Goal: Information Seeking & Learning: Check status

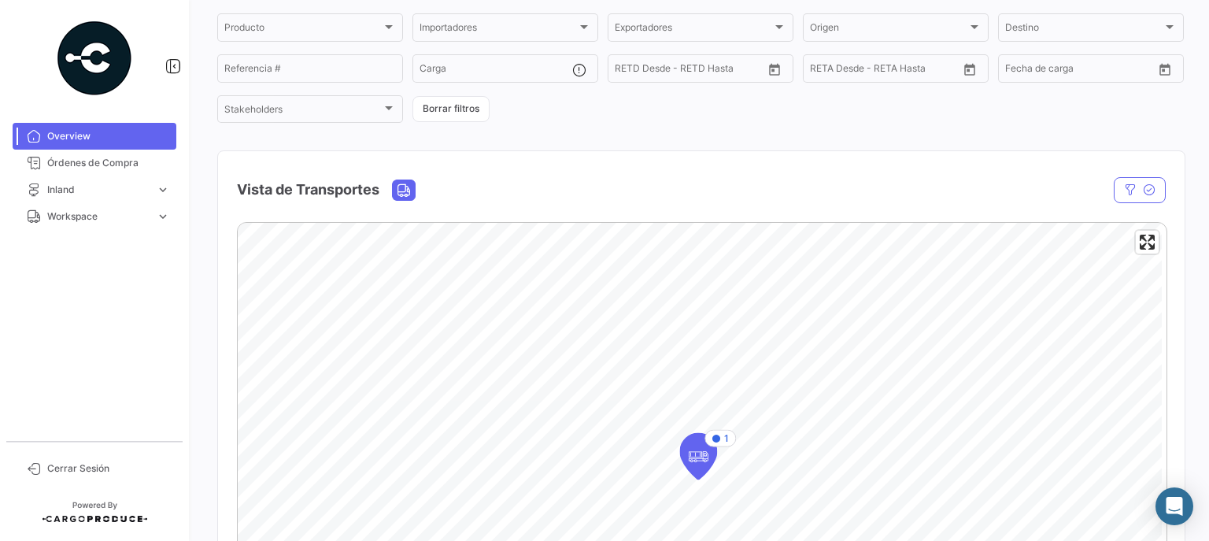
scroll to position [126, 0]
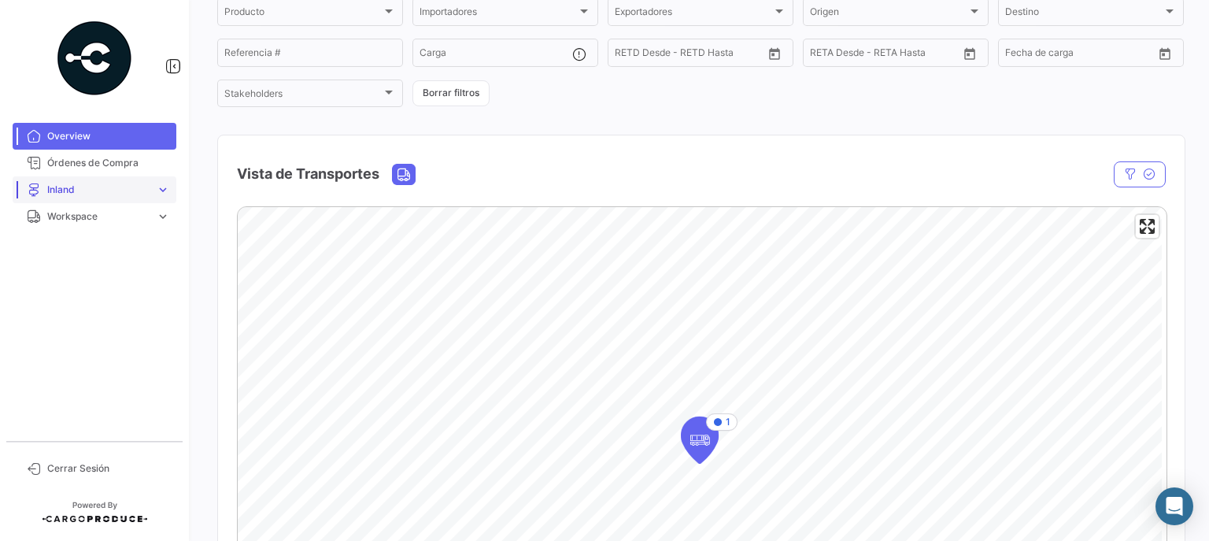
click at [102, 187] on span "Inland" at bounding box center [98, 190] width 102 height 14
click at [94, 226] on span "Cargas Inland" at bounding box center [72, 223] width 62 height 14
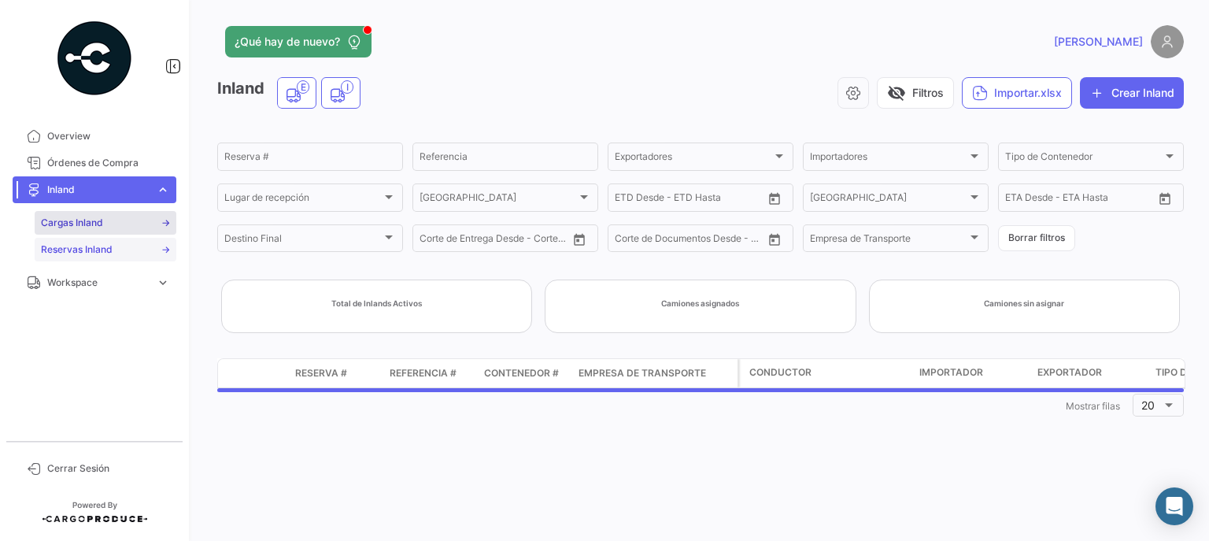
click at [82, 250] on span "Reservas Inland" at bounding box center [77, 249] width 72 height 14
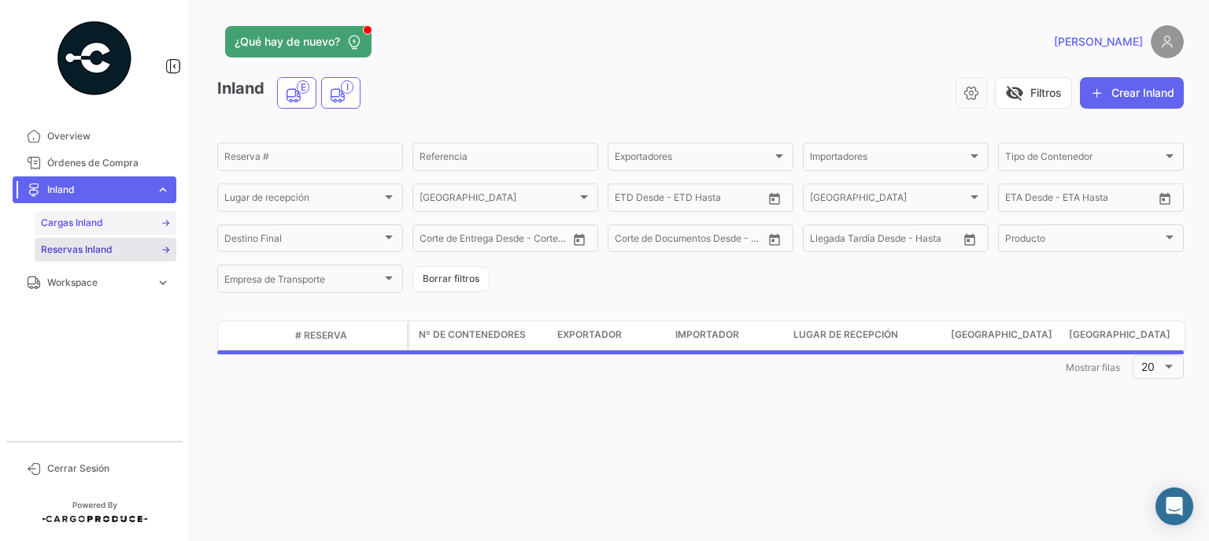
click at [78, 226] on span "Cargas Inland" at bounding box center [72, 223] width 62 height 14
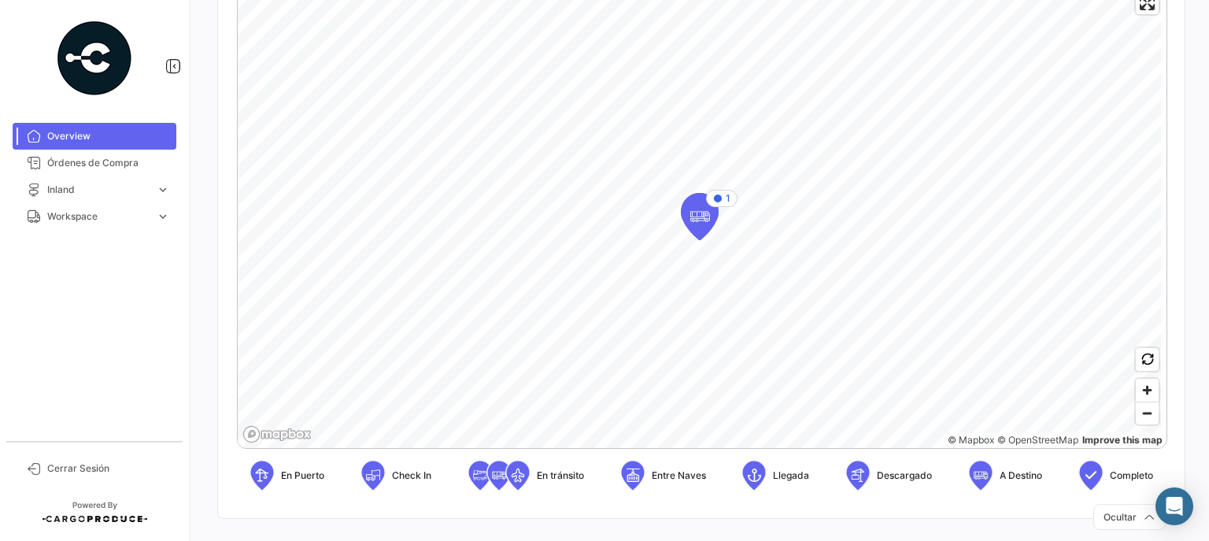
scroll to position [364, 0]
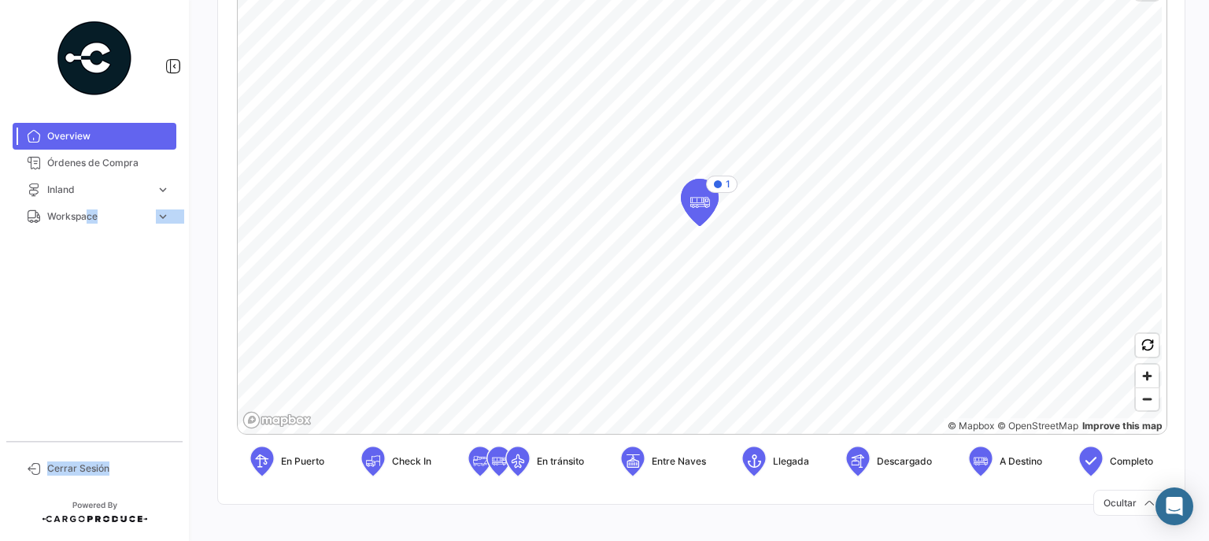
click at [680, 243] on mat-sidenav-container "Overview Órdenes de Compra Inland expand_more Cargas Inland Reservas Inland [GE…" at bounding box center [604, 270] width 1209 height 541
click at [697, 211] on icon "Map marker" at bounding box center [700, 202] width 22 height 33
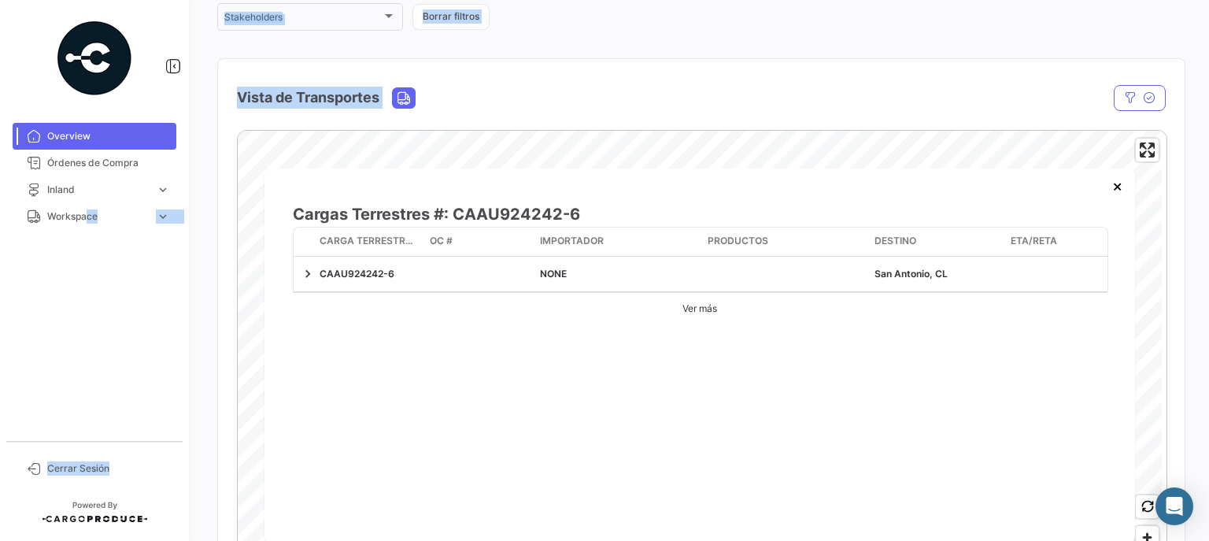
scroll to position [315, 0]
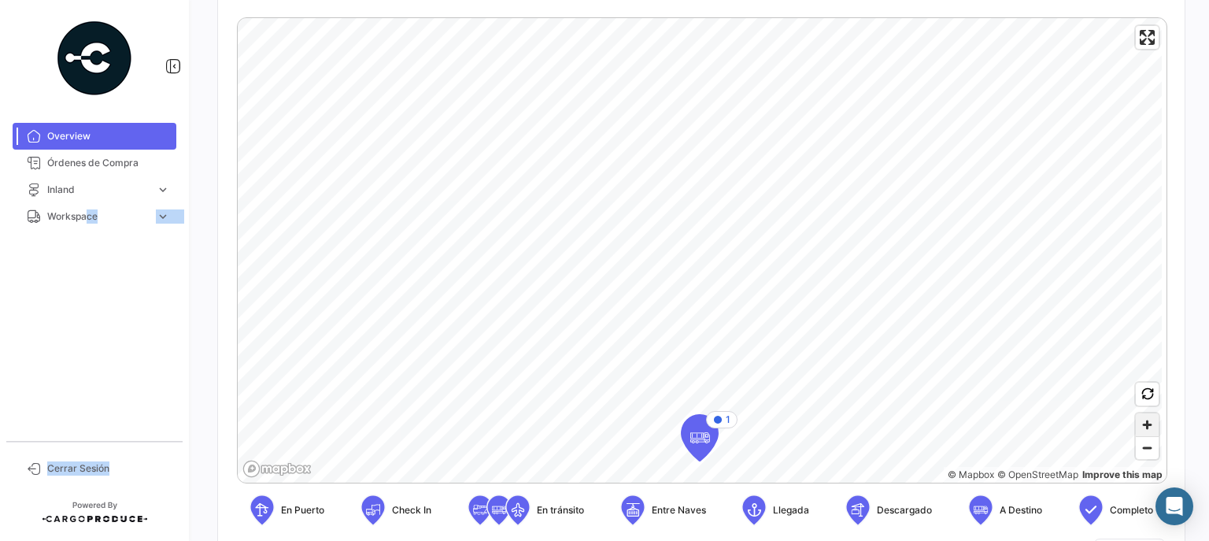
click at [1136, 430] on span "Zoom in" at bounding box center [1147, 424] width 23 height 23
click at [1140, 428] on span "Zoom in" at bounding box center [1147, 424] width 23 height 23
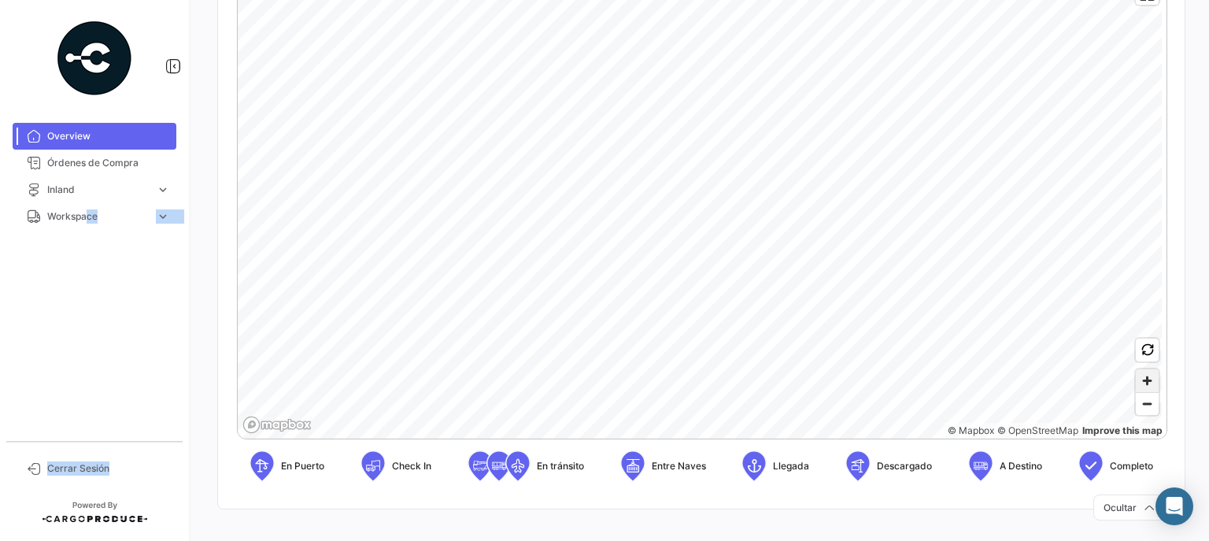
scroll to position [364, 0]
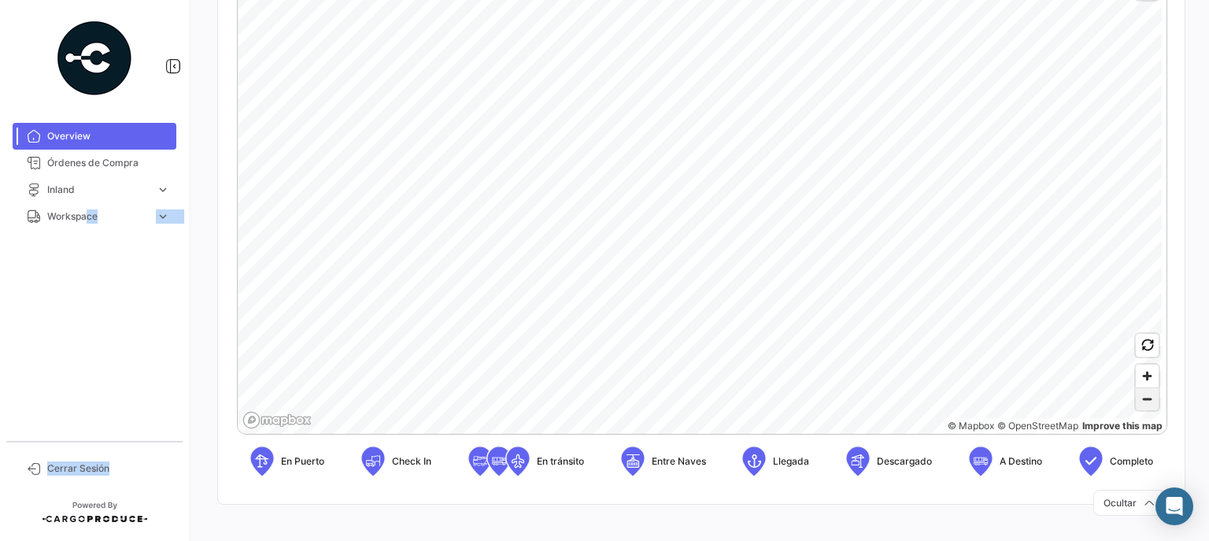
click at [1142, 400] on span "Zoom out" at bounding box center [1147, 399] width 23 height 22
drag, startPoint x: 696, startPoint y: 353, endPoint x: 779, endPoint y: 193, distance: 181.0
click at [779, 193] on icon "Map marker" at bounding box center [786, 193] width 22 height 33
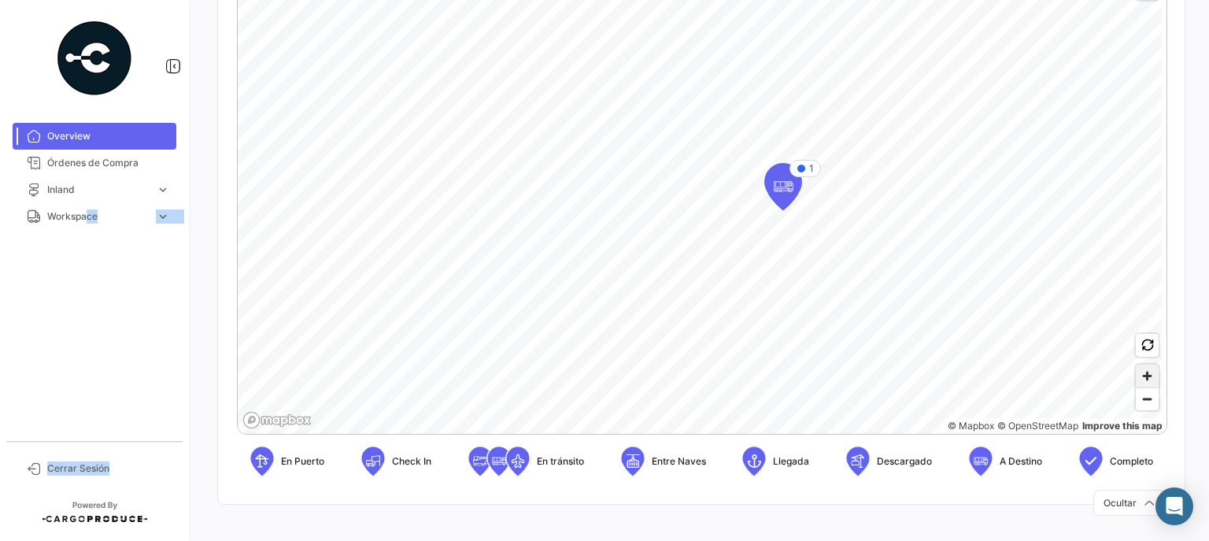
click at [1146, 376] on span "Zoom in" at bounding box center [1147, 375] width 23 height 23
click at [1141, 375] on span "Zoom in" at bounding box center [1147, 375] width 23 height 23
click at [1142, 405] on span "Zoom out" at bounding box center [1147, 399] width 23 height 22
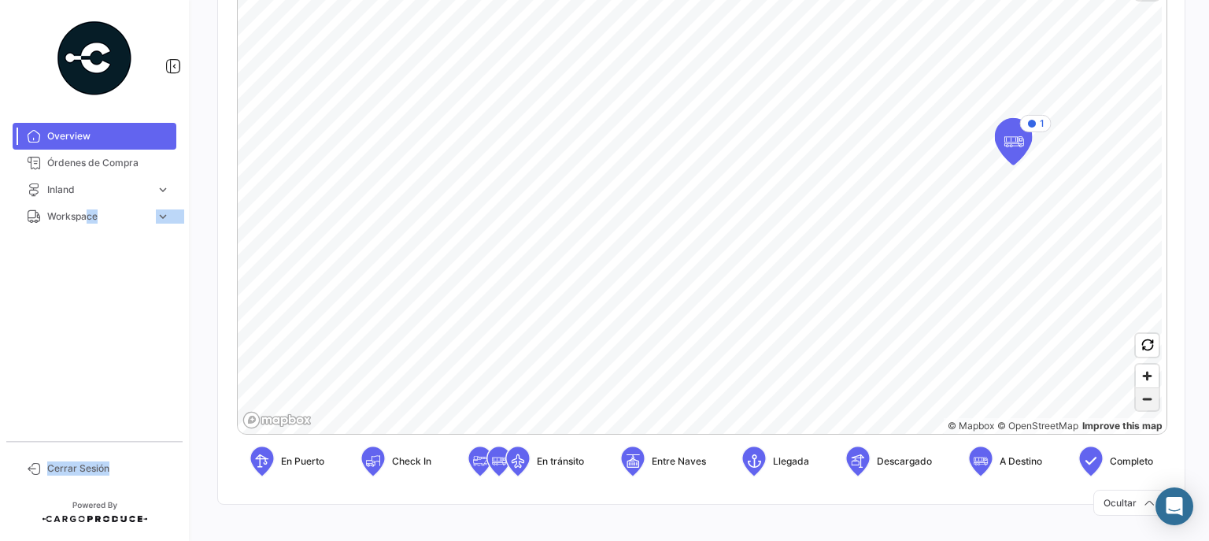
click at [1143, 404] on span "Zoom out" at bounding box center [1147, 399] width 23 height 22
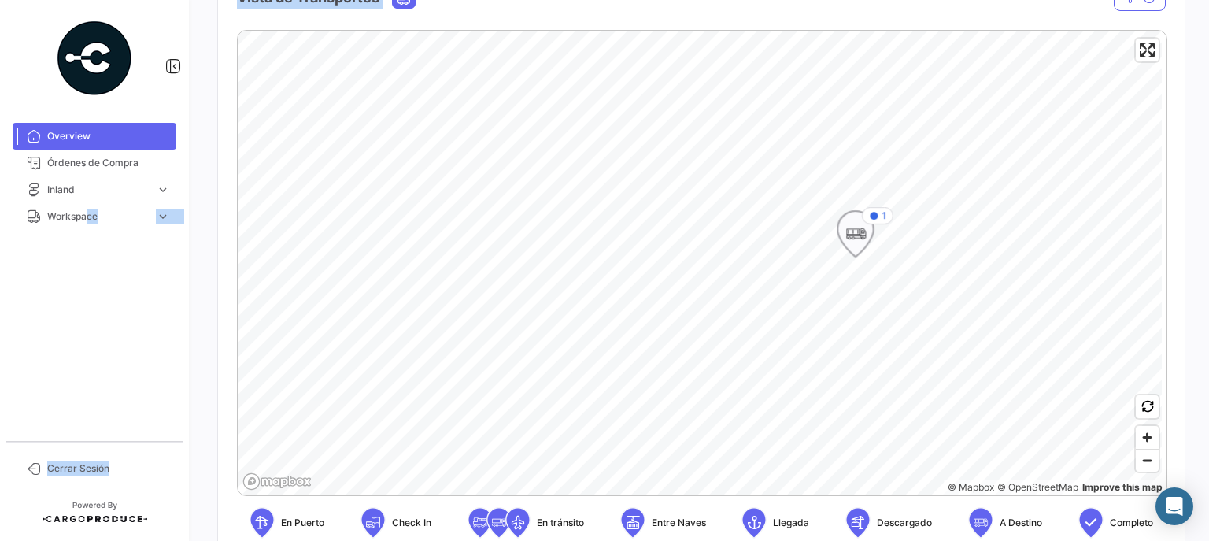
scroll to position [238, 0]
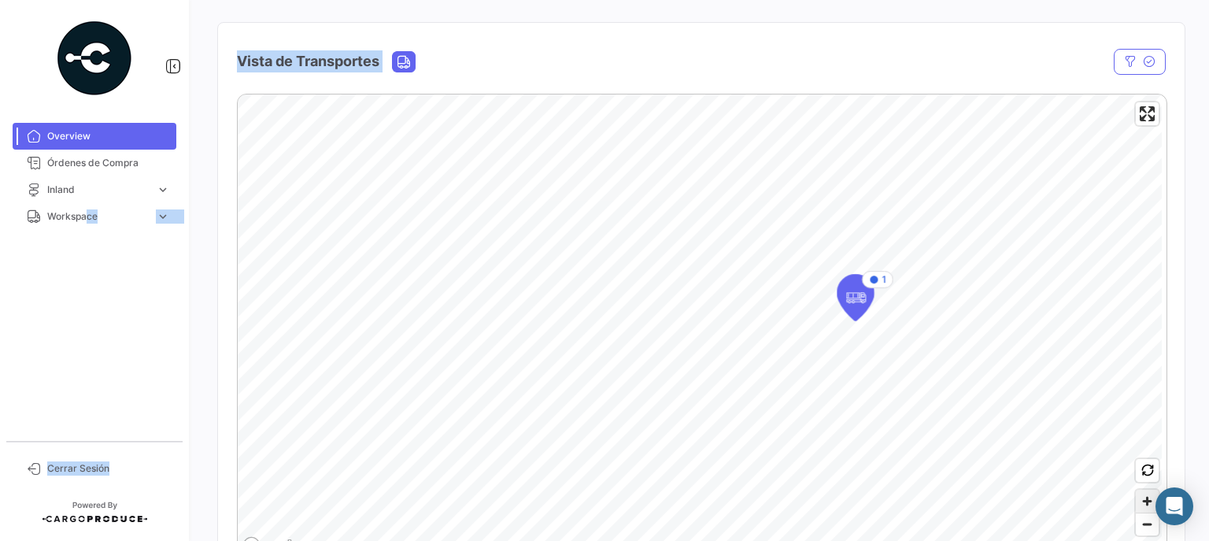
click at [1143, 500] on span "Zoom in" at bounding box center [1147, 501] width 23 height 23
click at [1014, 267] on icon "Map marker" at bounding box center [1011, 266] width 22 height 33
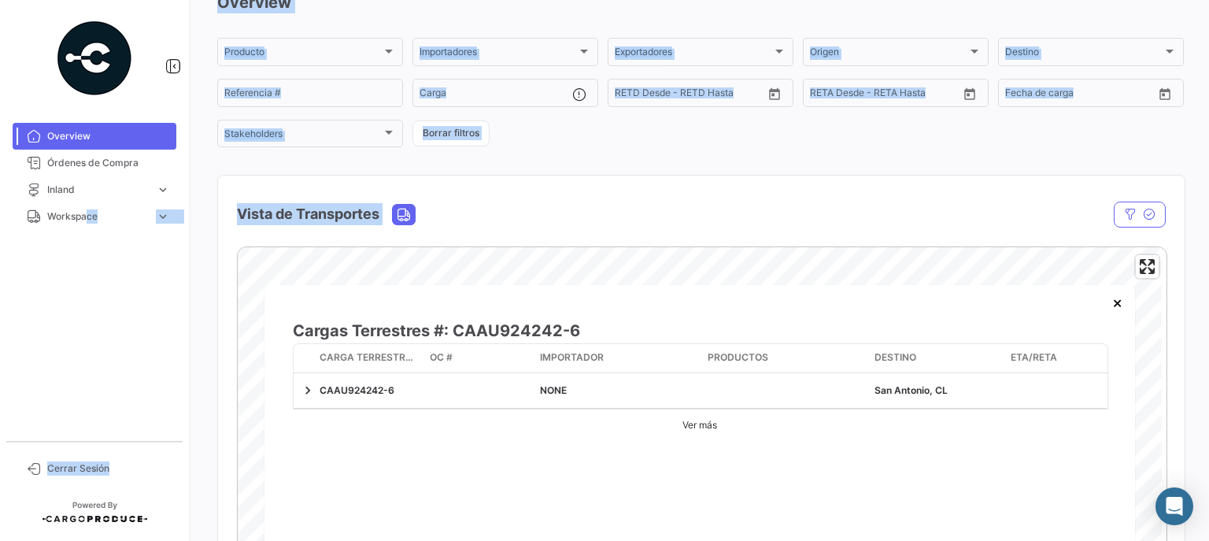
scroll to position [126, 0]
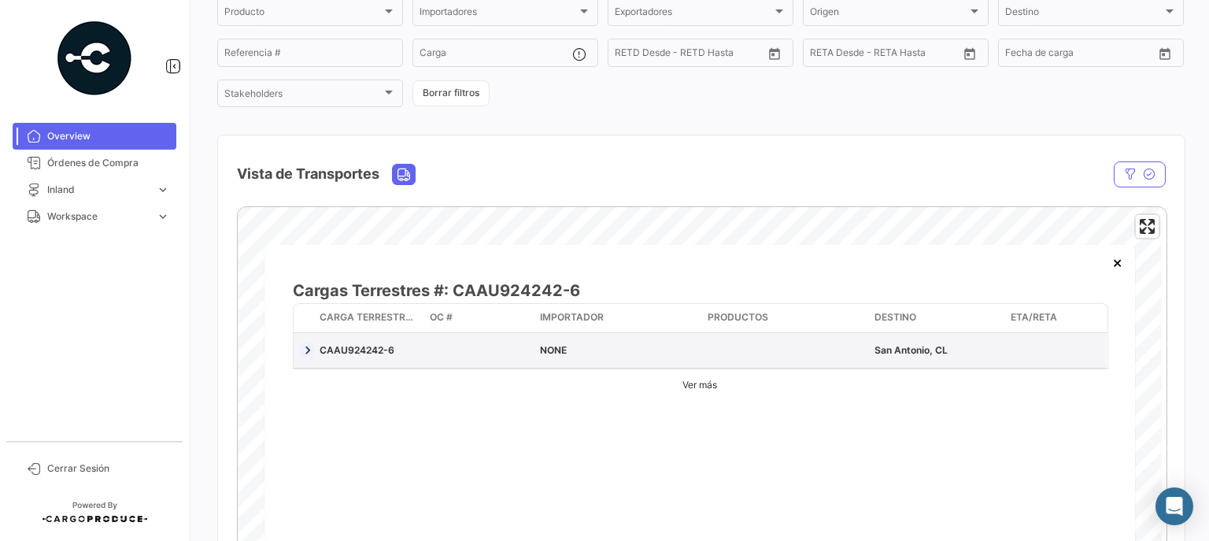
click at [305, 353] on link at bounding box center [308, 350] width 16 height 16
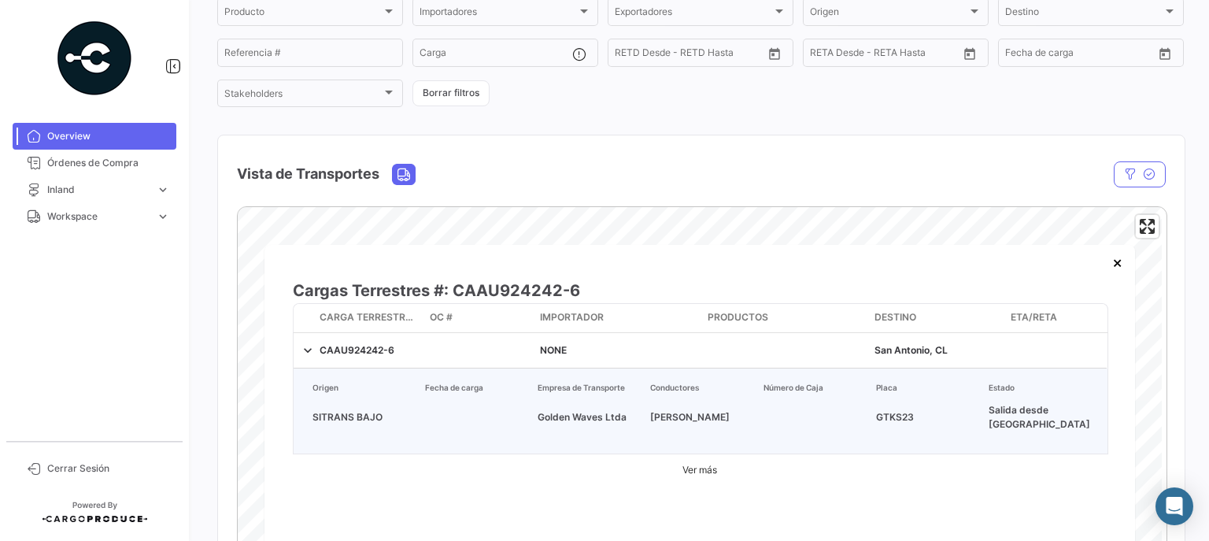
click at [590, 410] on p "Golden Waves Ltda" at bounding box center [587, 417] width 113 height 14
click at [312, 413] on p "SITRANS BAJO" at bounding box center [362, 417] width 113 height 14
drag, startPoint x: 812, startPoint y: 384, endPoint x: 949, endPoint y: 411, distance: 139.5
click at [884, 395] on div "SITRANS BAJO Golden Waves Ltda [PERSON_NAME] GTKS23 Salida desde Parada" at bounding box center [700, 417] width 789 height 47
click at [881, 410] on p "GTKS23" at bounding box center [926, 417] width 113 height 14
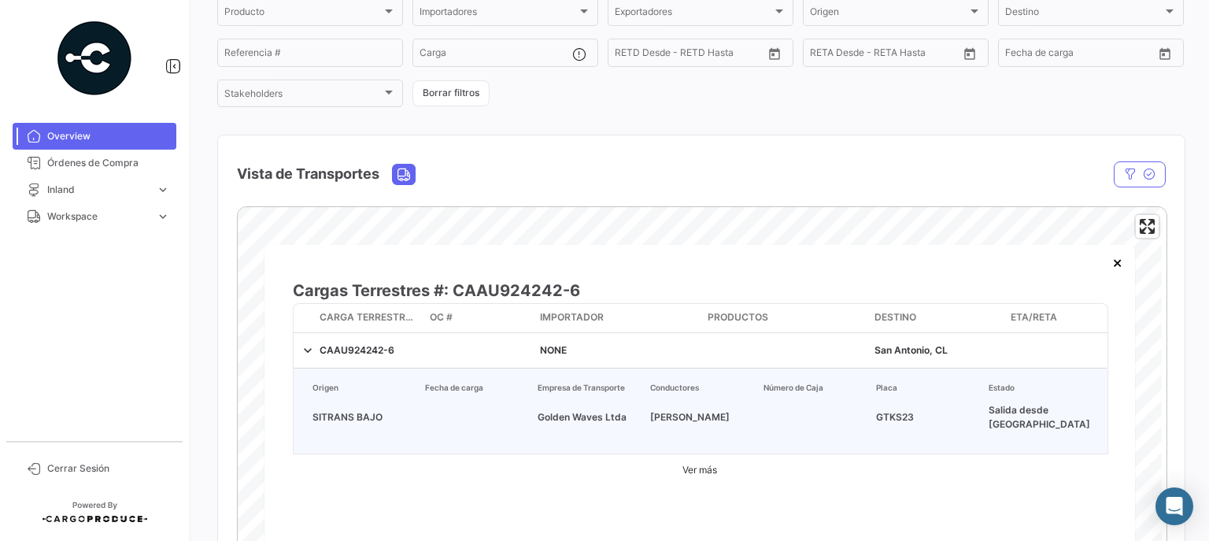
click at [922, 410] on p "GTKS23" at bounding box center [926, 417] width 113 height 14
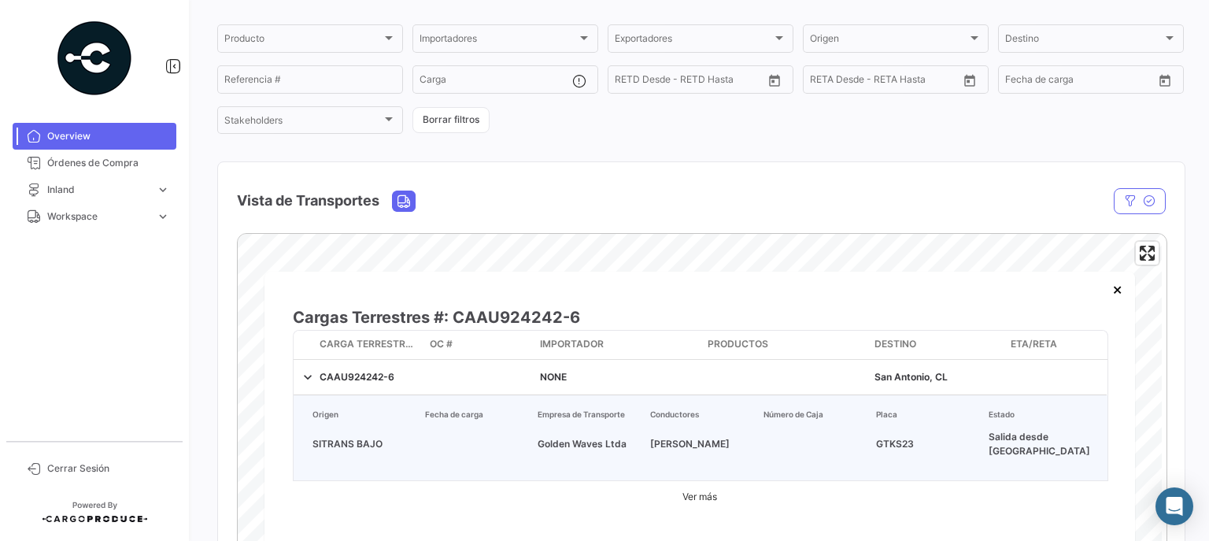
scroll to position [0, 0]
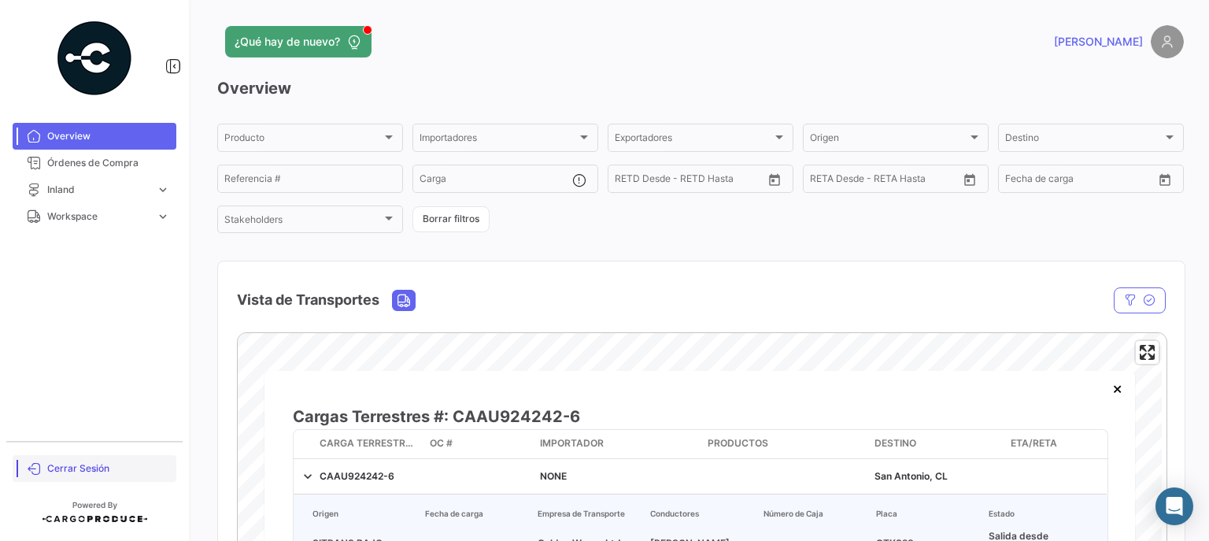
click at [62, 472] on span "Cerrar Sesión" at bounding box center [108, 468] width 123 height 14
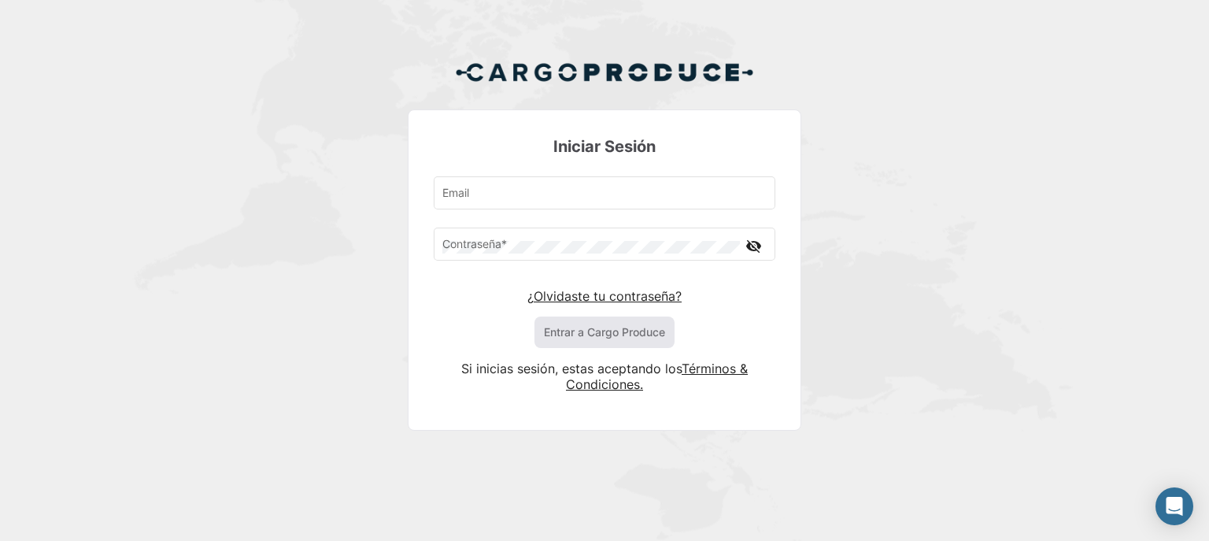
type input "[PERSON_NAME][EMAIL_ADDRESS][DOMAIN_NAME]"
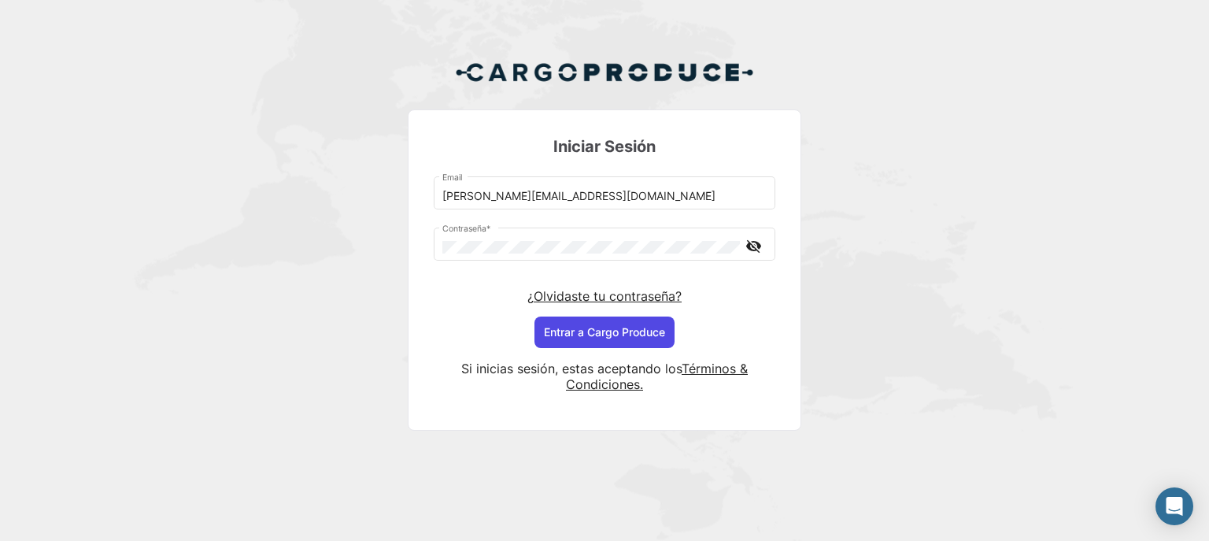
click at [608, 335] on button "Entrar a Cargo Produce" at bounding box center [604, 331] width 140 height 31
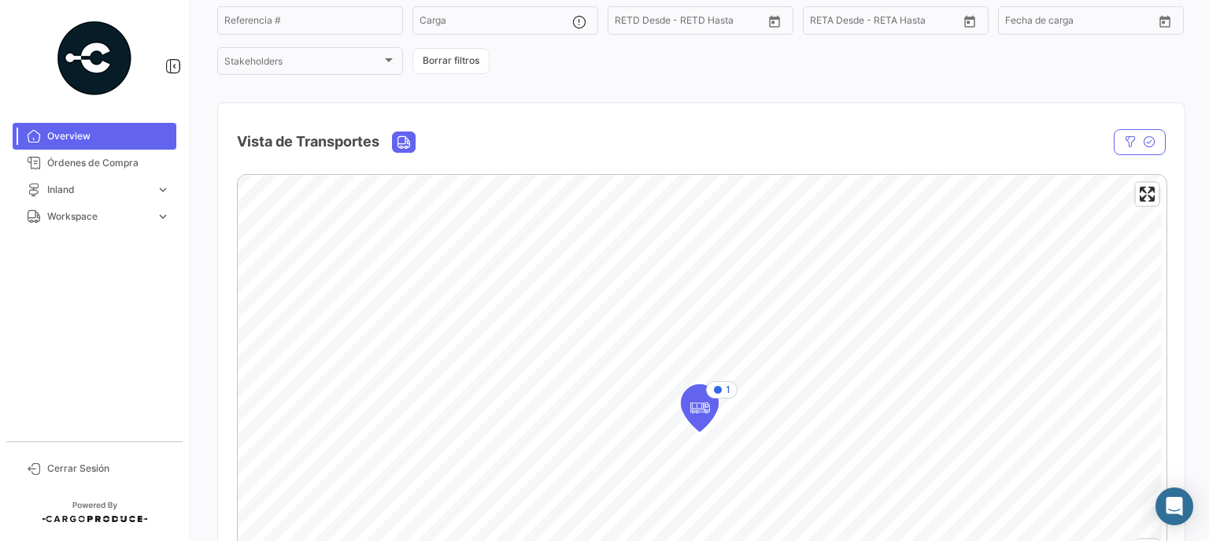
scroll to position [252, 0]
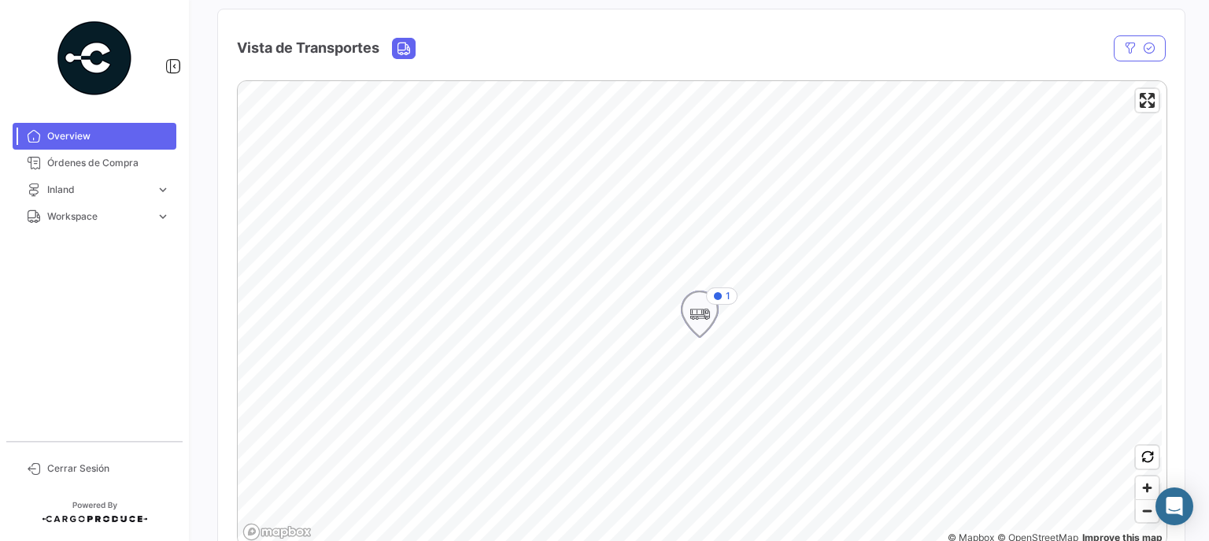
click at [698, 324] on icon "Map marker" at bounding box center [700, 314] width 22 height 33
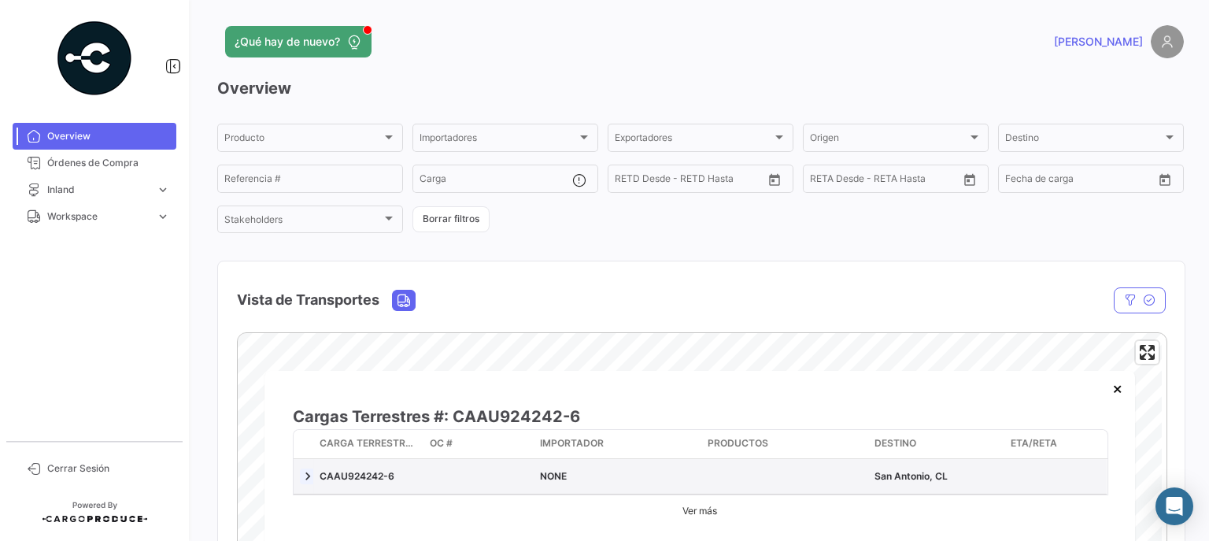
click at [305, 475] on link at bounding box center [308, 476] width 16 height 16
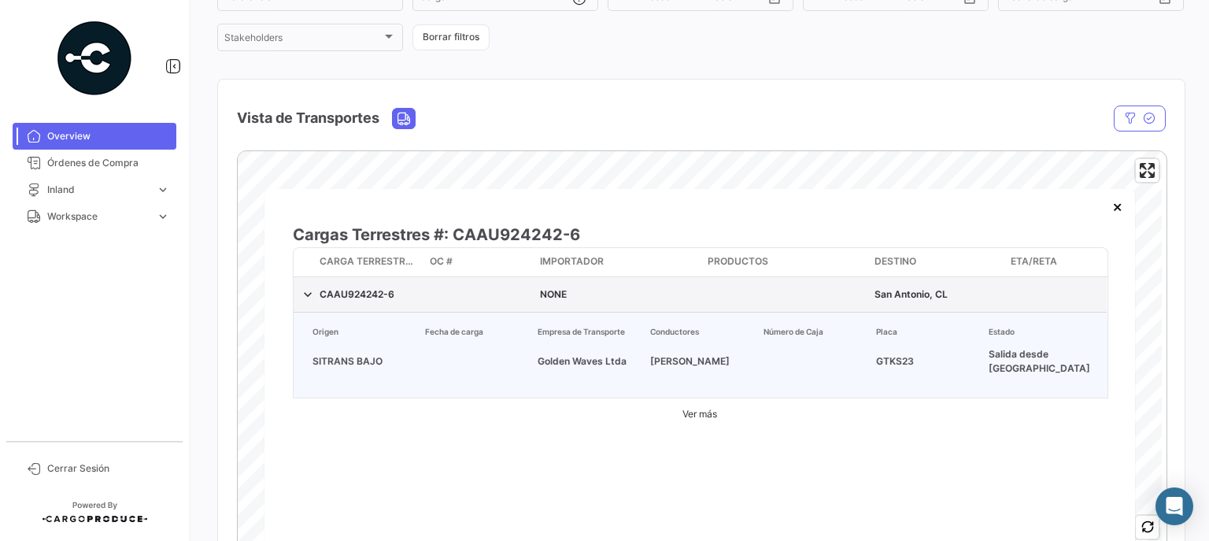
scroll to position [189, 0]
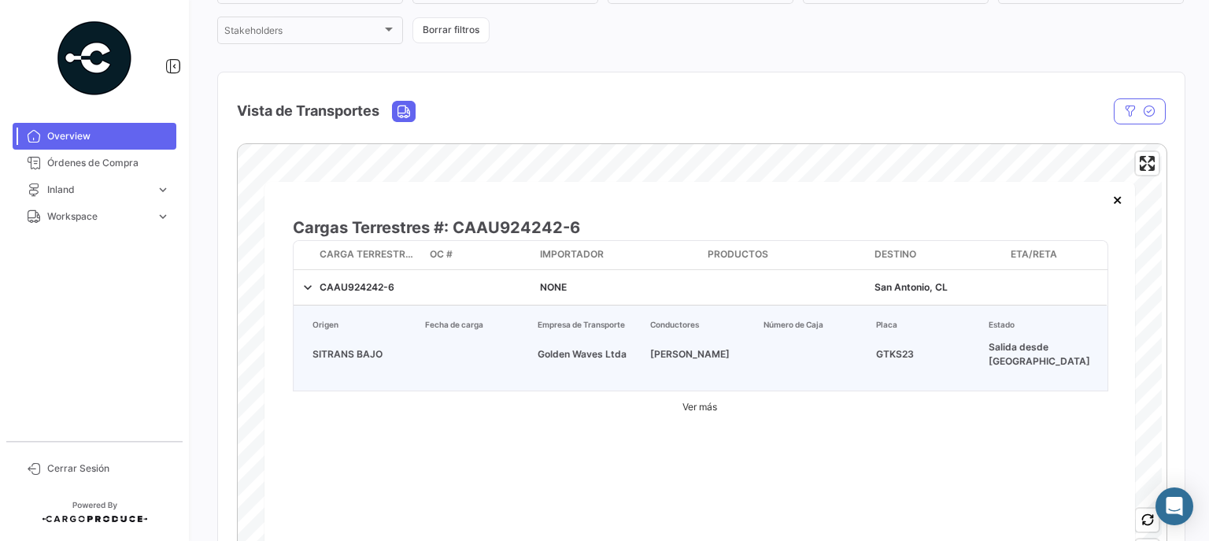
drag, startPoint x: 875, startPoint y: 346, endPoint x: 919, endPoint y: 345, distance: 43.3
click at [919, 347] on p "GTKS23" at bounding box center [926, 354] width 113 height 14
click at [1115, 201] on button "×" at bounding box center [1117, 198] width 31 height 31
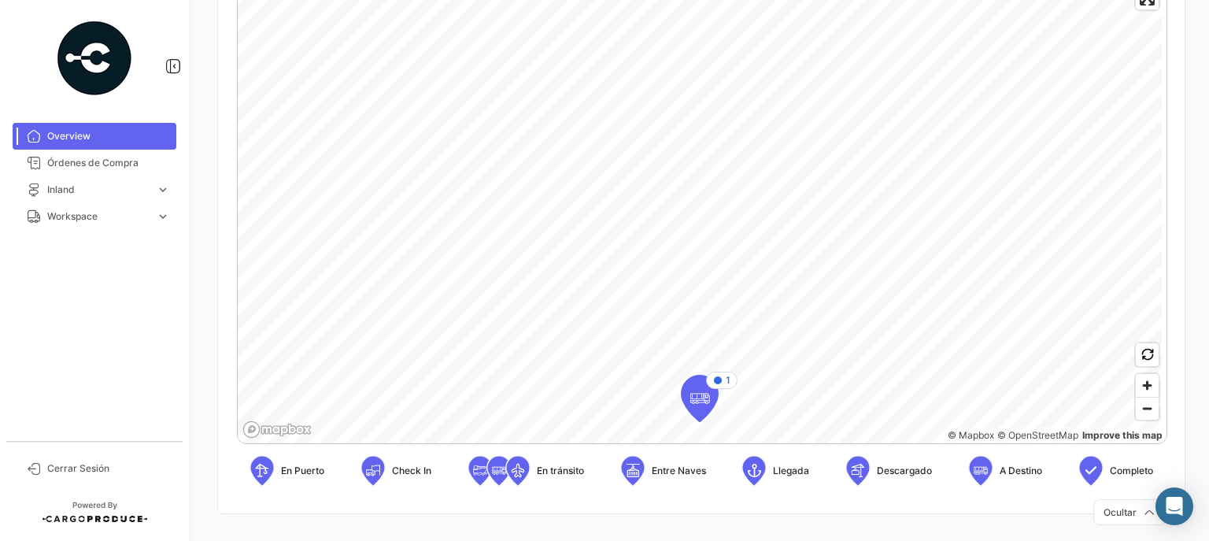
scroll to position [364, 0]
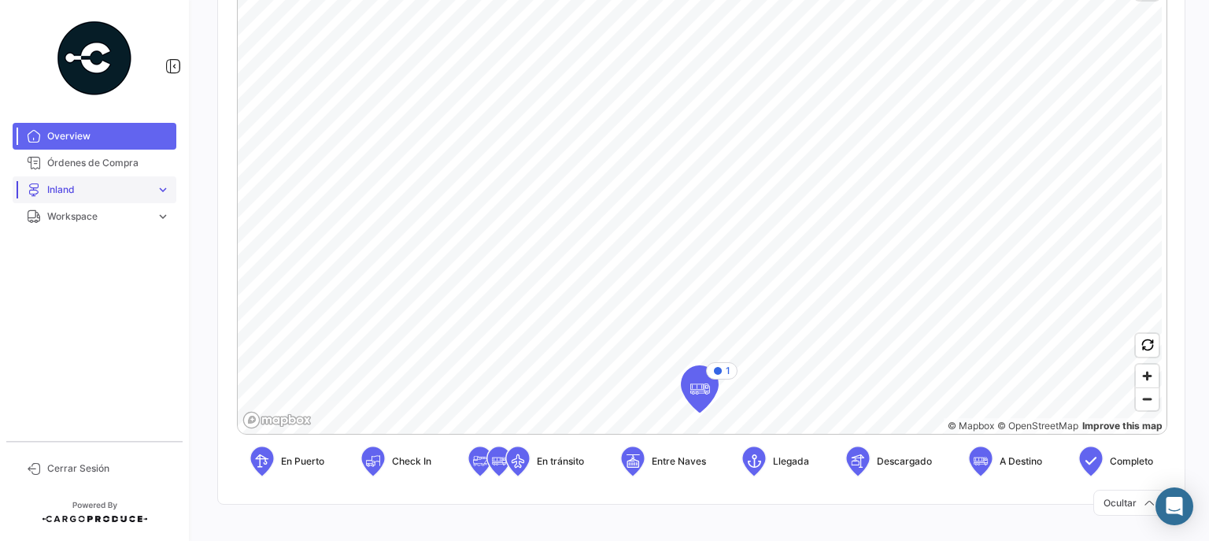
click at [88, 188] on span "Inland" at bounding box center [98, 190] width 102 height 14
click at [72, 227] on span "Cargas Inland" at bounding box center [72, 223] width 62 height 14
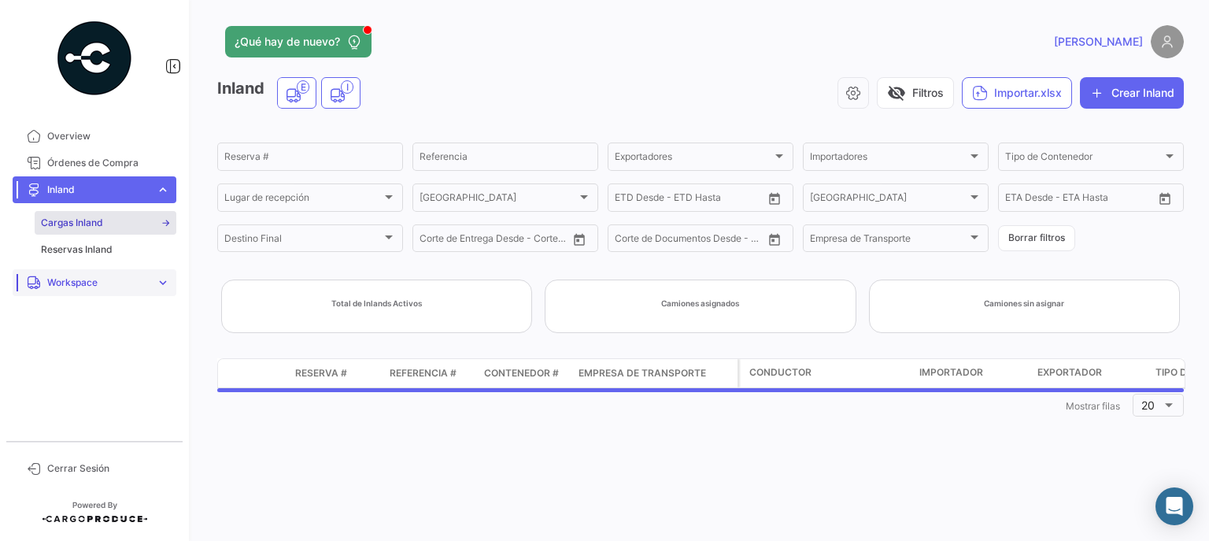
click at [83, 287] on span "Workspace" at bounding box center [98, 282] width 102 height 14
click at [61, 272] on span "Inland" at bounding box center [55, 276] width 28 height 14
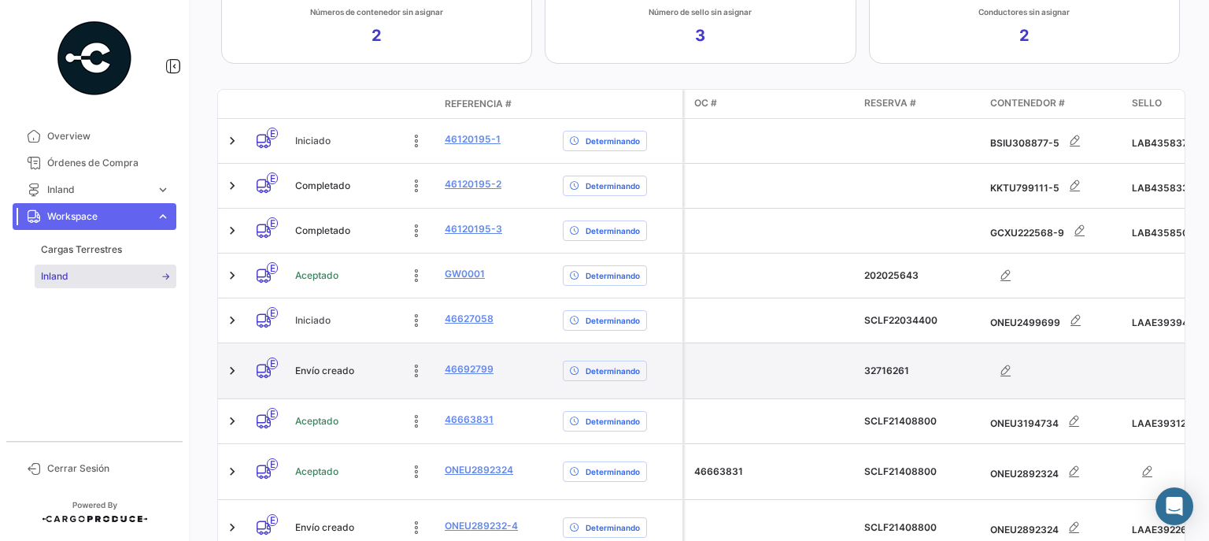
scroll to position [378, 0]
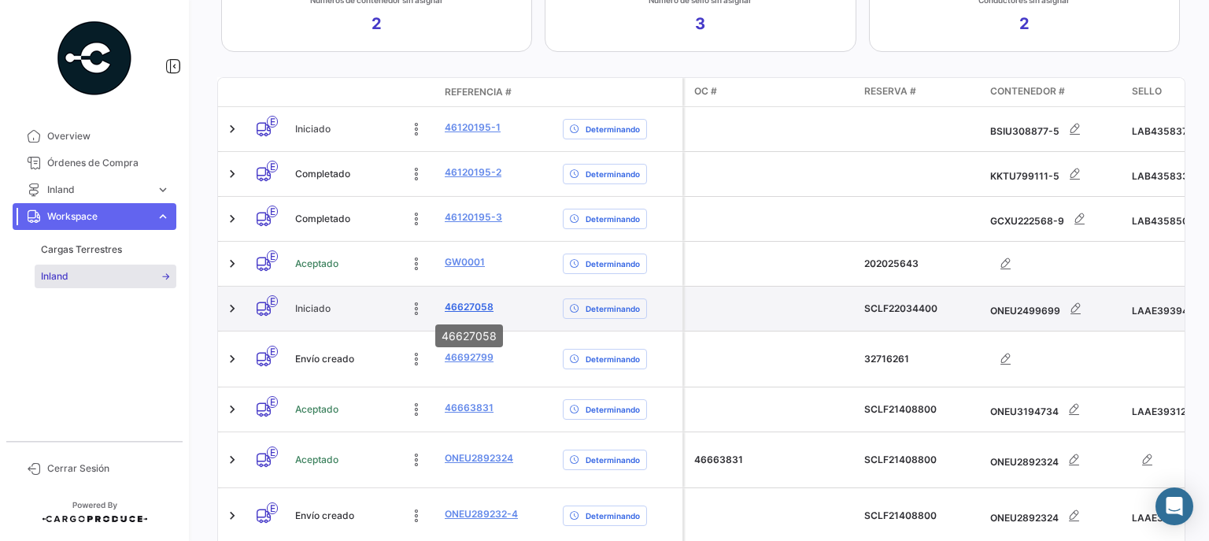
click at [462, 305] on link "46627058" at bounding box center [469, 307] width 49 height 14
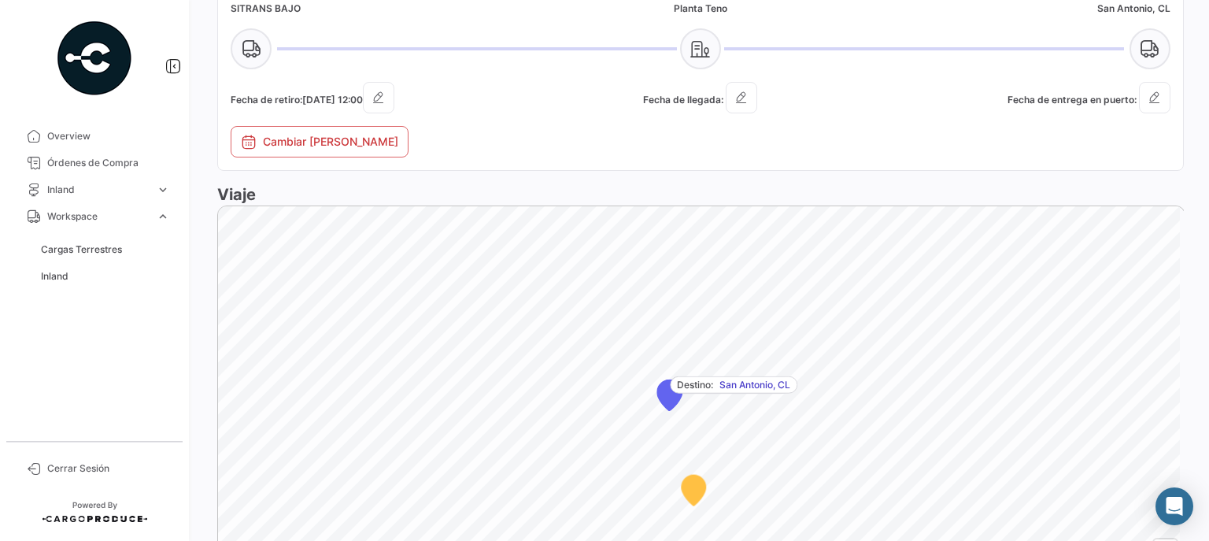
scroll to position [1070, 0]
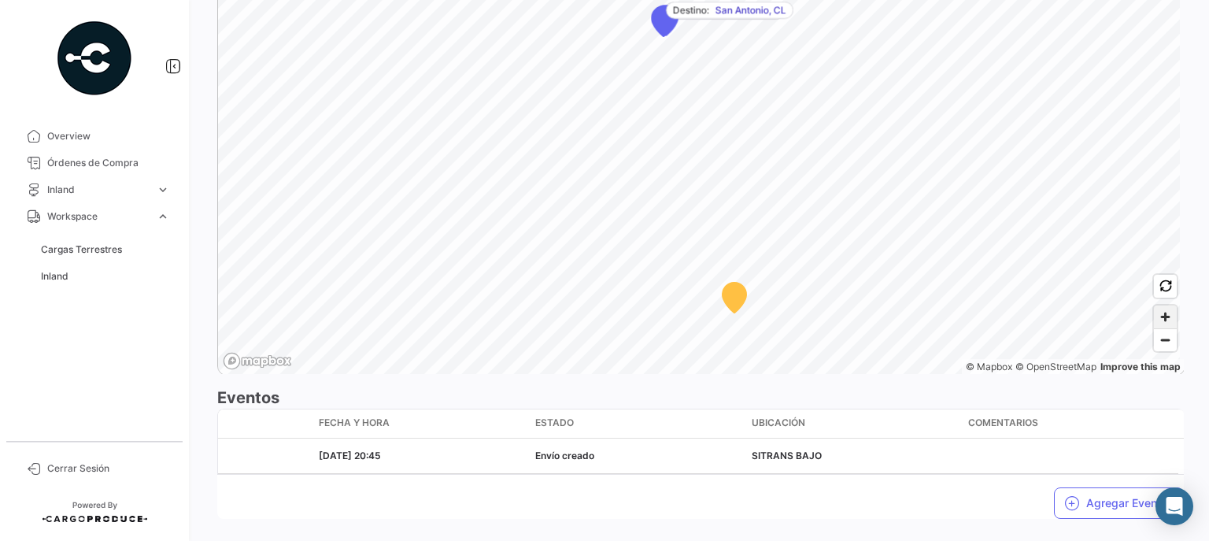
click at [1159, 314] on span "Zoom in" at bounding box center [1165, 316] width 23 height 23
click at [1159, 315] on span "Zoom in" at bounding box center [1165, 316] width 23 height 23
click at [1155, 321] on span "Zoom in" at bounding box center [1165, 316] width 23 height 23
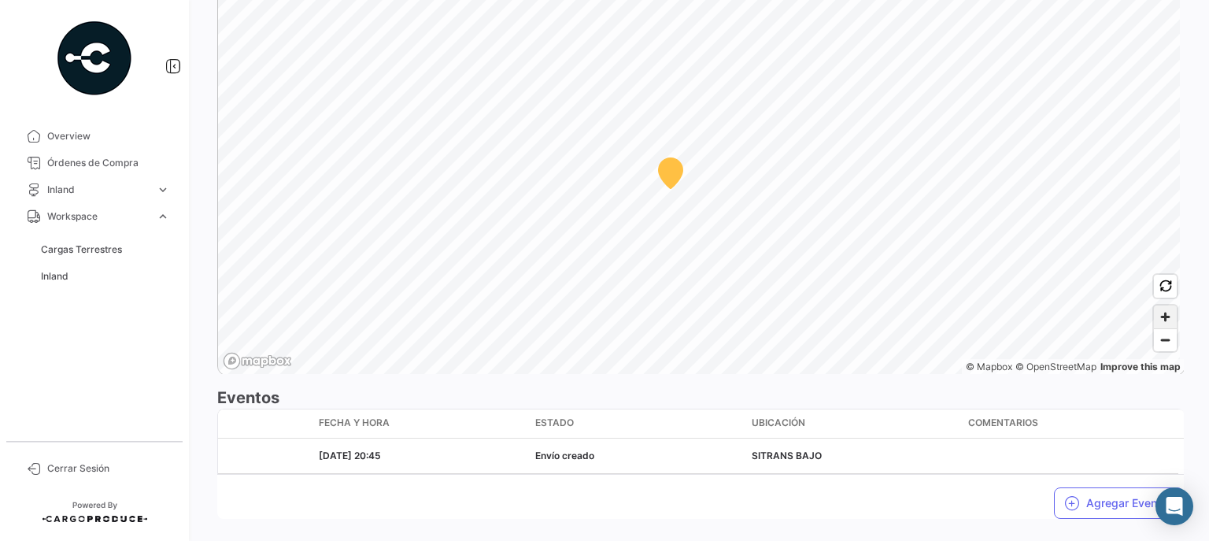
click at [1159, 312] on span "Zoom in" at bounding box center [1165, 316] width 23 height 23
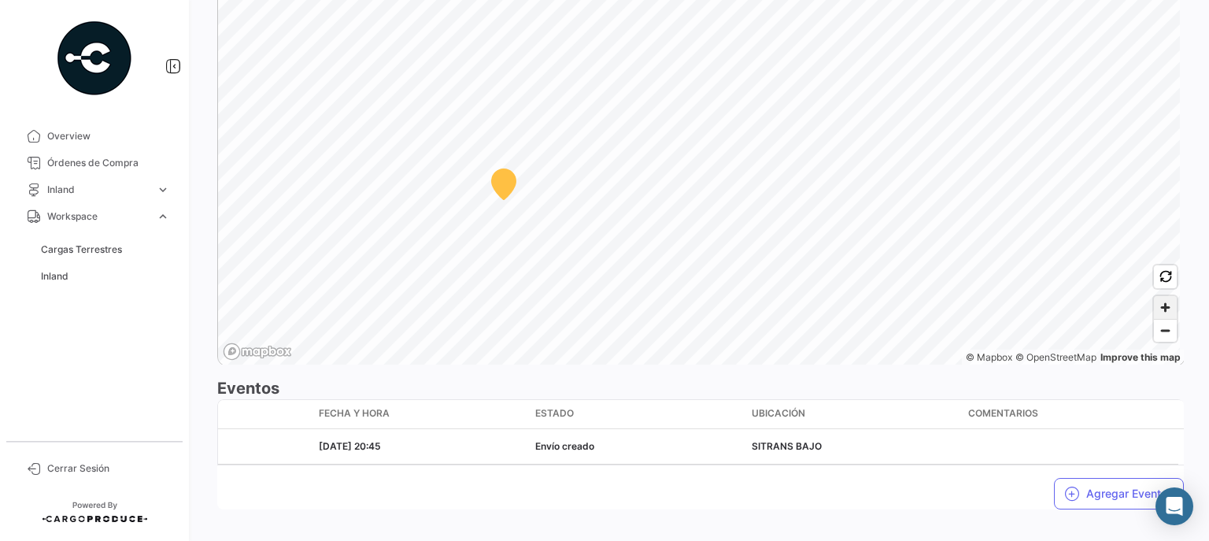
scroll to position [1095, 0]
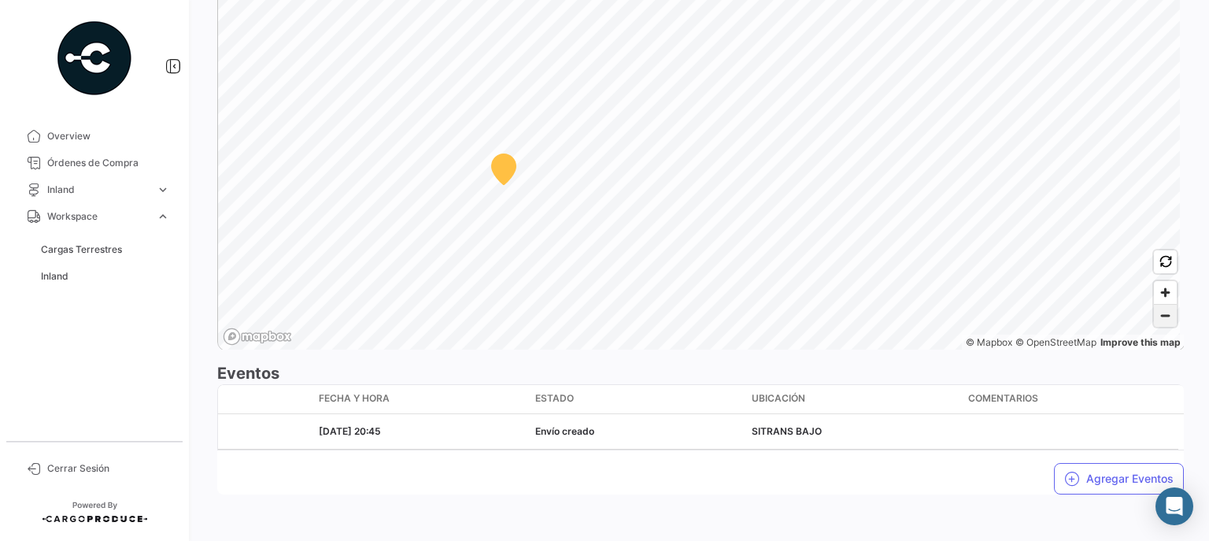
click at [1154, 319] on span "Zoom out" at bounding box center [1165, 316] width 23 height 22
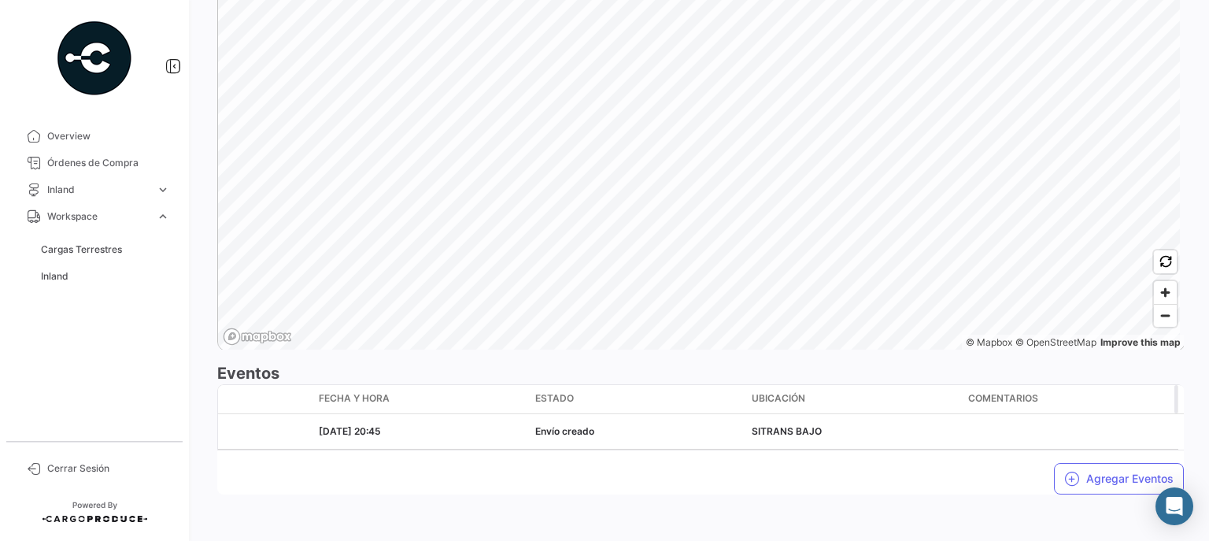
click at [1154, 312] on span "Zoom out" at bounding box center [1165, 316] width 23 height 22
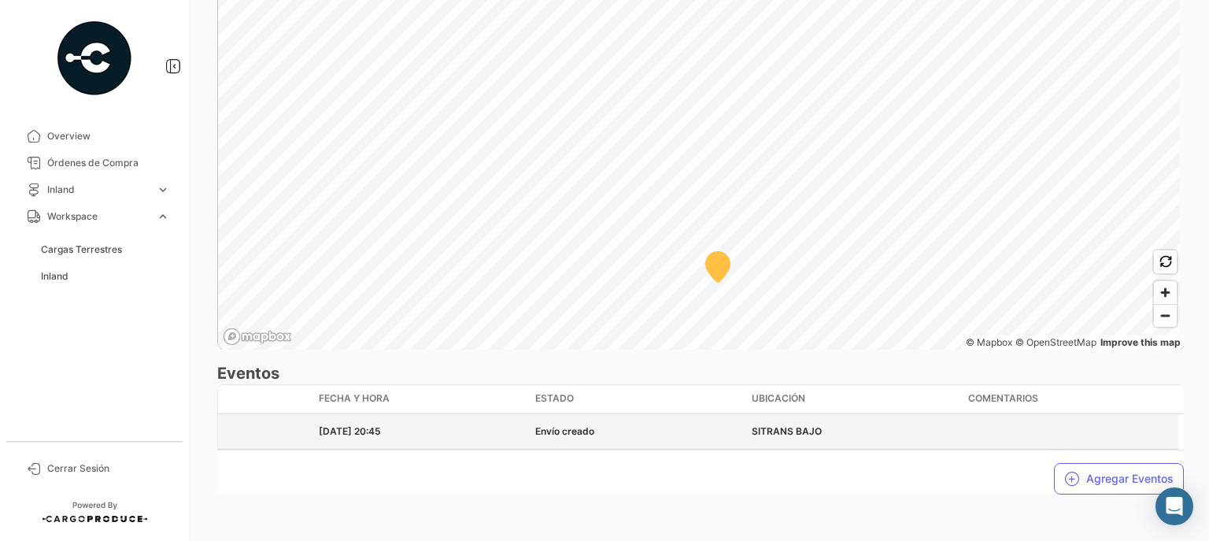
drag, startPoint x: 319, startPoint y: 427, endPoint x: 438, endPoint y: 425, distance: 119.7
click at [438, 425] on div "[DATE] 20:45" at bounding box center [421, 431] width 204 height 14
